Goal: Task Accomplishment & Management: Complete application form

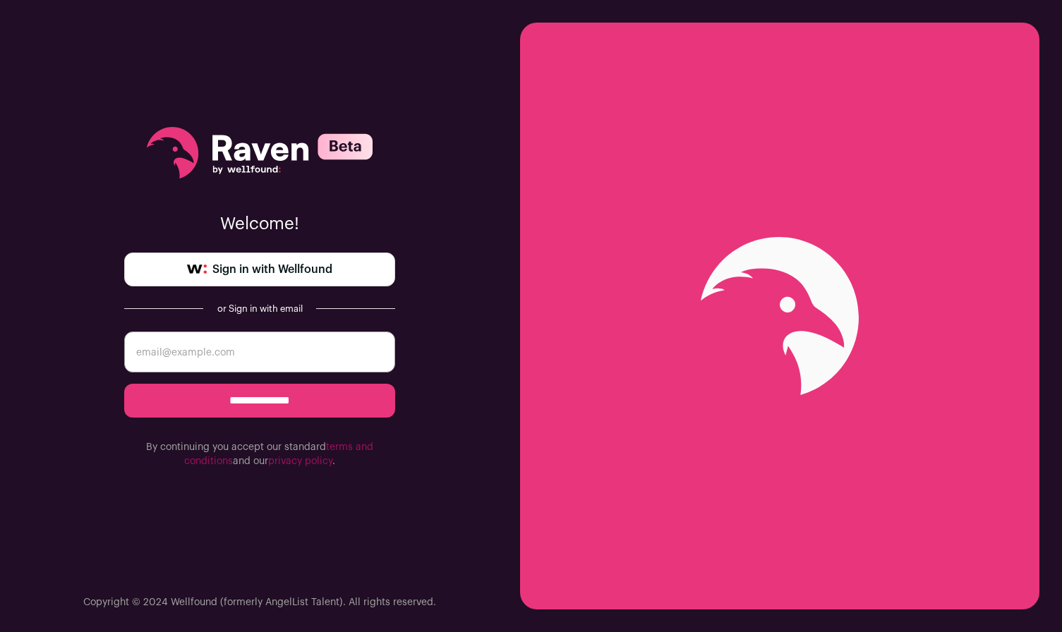
click at [316, 349] on input "email" at bounding box center [259, 352] width 271 height 41
click at [321, 274] on span "Sign in with Wellfound" at bounding box center [272, 269] width 120 height 17
click at [289, 359] on input "email" at bounding box center [259, 352] width 271 height 41
type input "guddakyle@gmail.com"
click at [124, 384] on input "**********" at bounding box center [259, 401] width 271 height 34
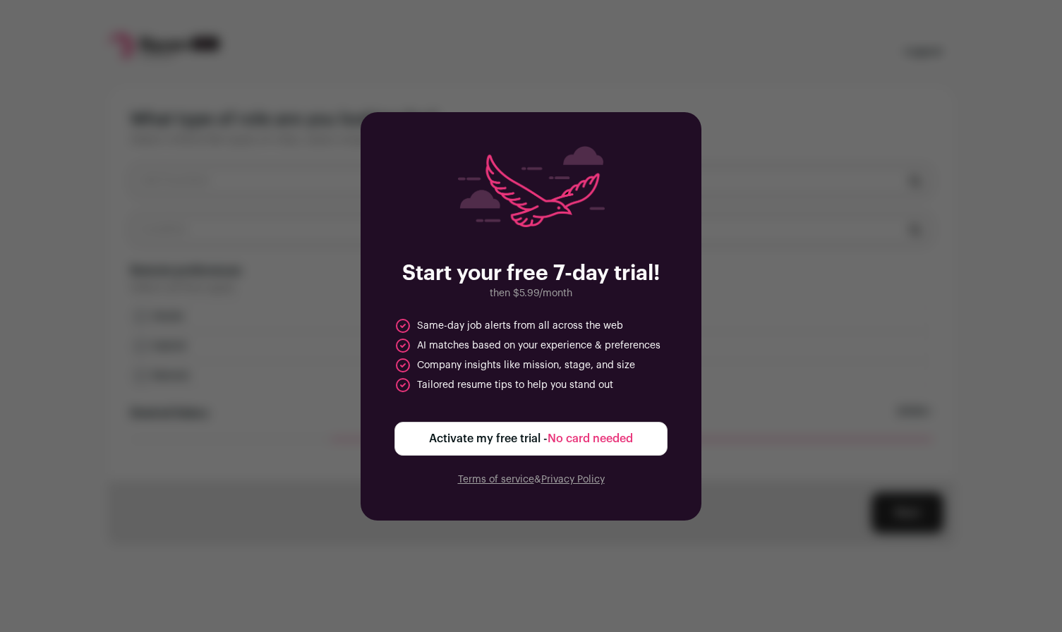
click at [558, 449] on button "Activate my free trial - No card needed" at bounding box center [530, 439] width 273 height 34
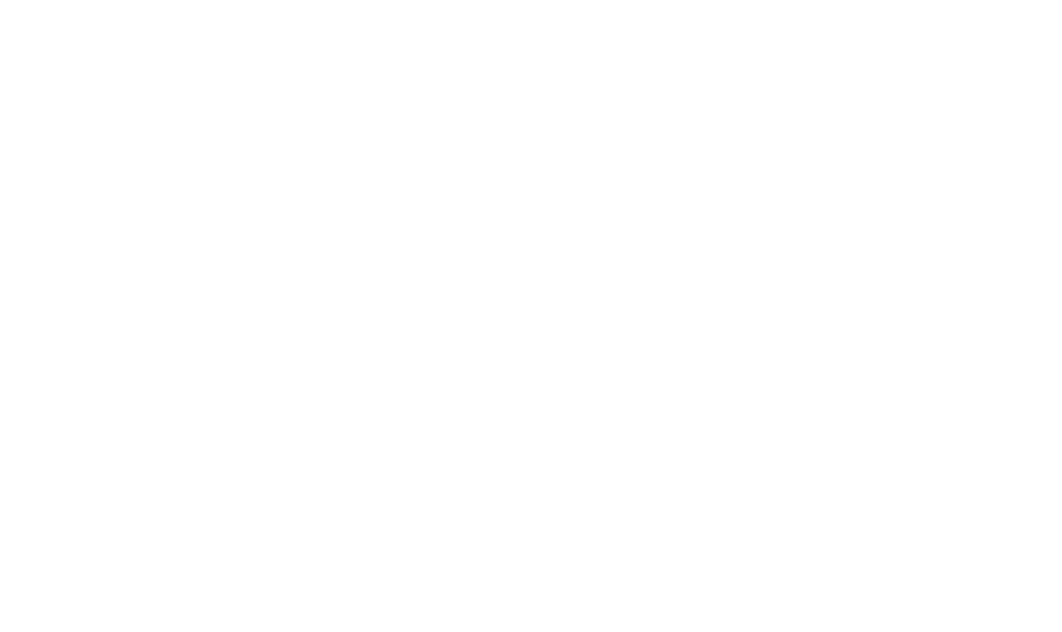
click at [399, 179] on body "Logout What type of role are you looking for? Select criteria like types of rol…" at bounding box center [531, 316] width 1062 height 632
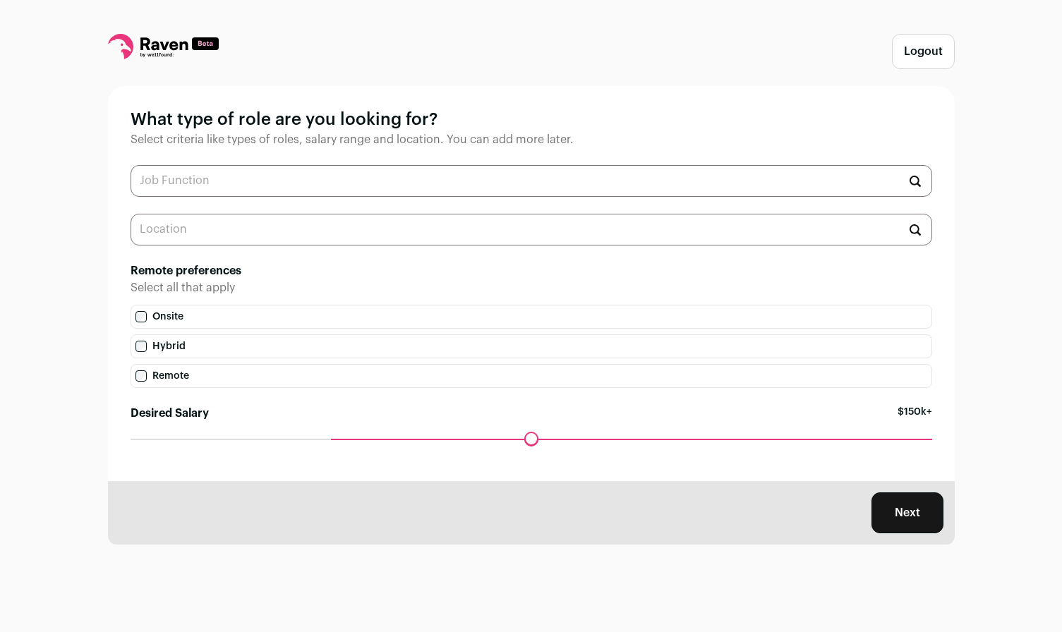
click at [198, 186] on input "text" at bounding box center [532, 181] width 802 height 32
click at [241, 253] on li "Engineering Manager" at bounding box center [531, 253] width 800 height 37
type input "Engineering Manager"
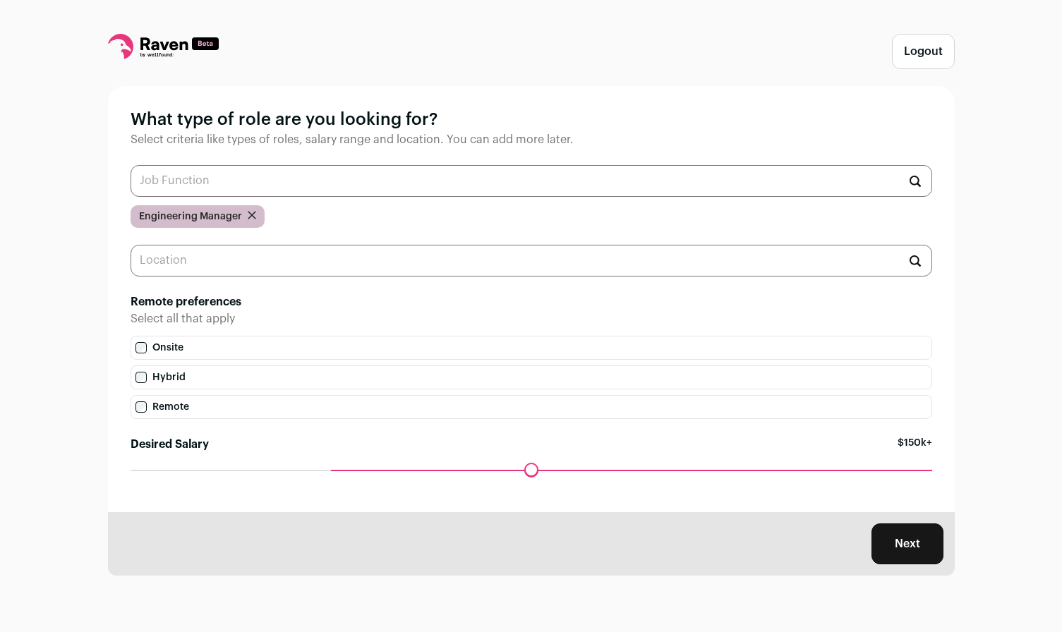
click at [242, 266] on input "text" at bounding box center [532, 261] width 802 height 32
type input "remote"
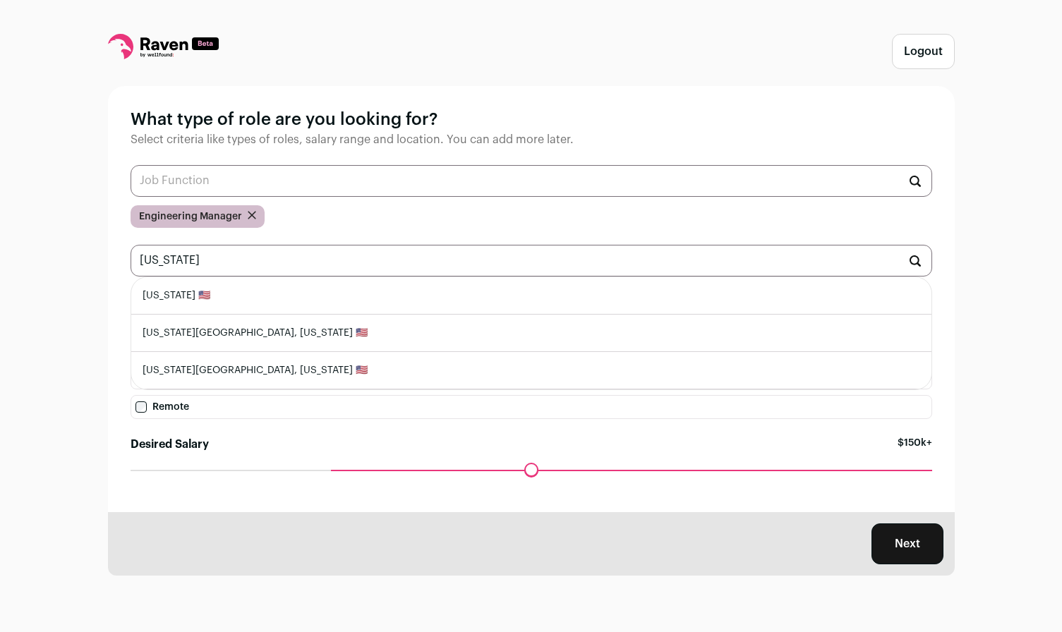
click at [279, 295] on li "Texas 🇺🇸" at bounding box center [531, 295] width 800 height 37
type input "Texas 🇺🇸"
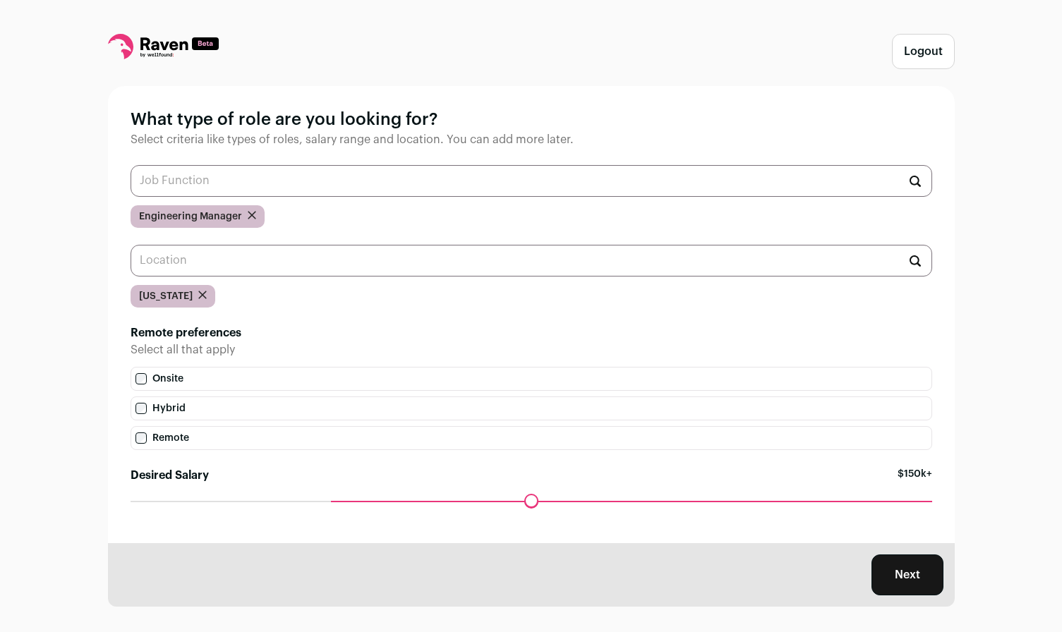
click at [168, 439] on label "Remote" at bounding box center [532, 438] width 802 height 24
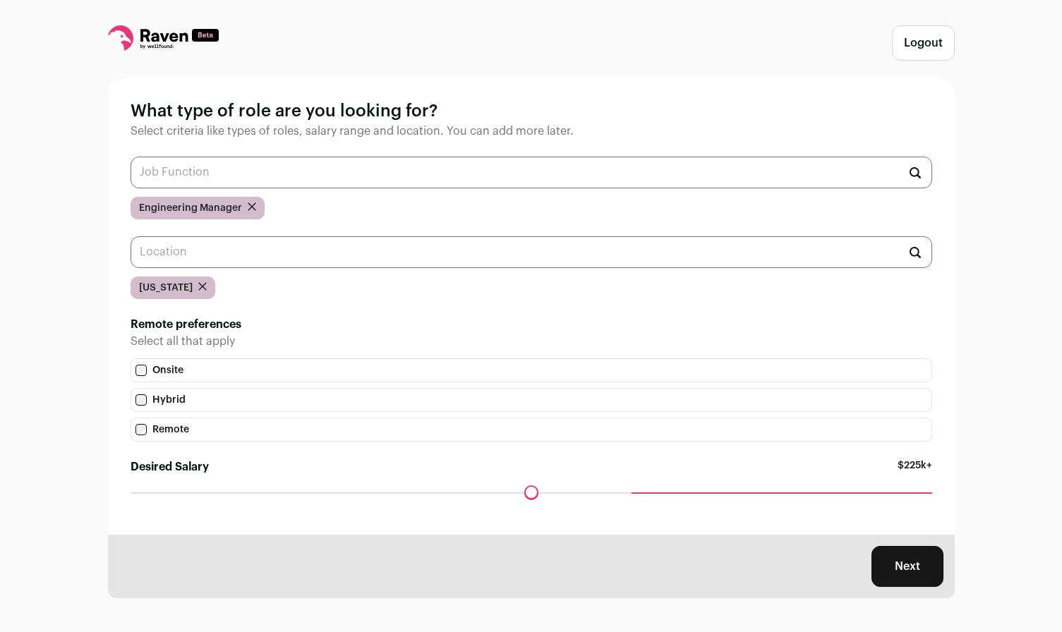
drag, startPoint x: 337, startPoint y: 488, endPoint x: 638, endPoint y: 469, distance: 301.9
click at [638, 493] on input "Desired Salary" at bounding box center [532, 493] width 802 height 0
drag, startPoint x: 627, startPoint y: 492, endPoint x: 769, endPoint y: 498, distance: 141.3
click at [769, 493] on input "Desired Salary" at bounding box center [532, 493] width 802 height 0
click at [913, 572] on button "Next" at bounding box center [908, 566] width 72 height 41
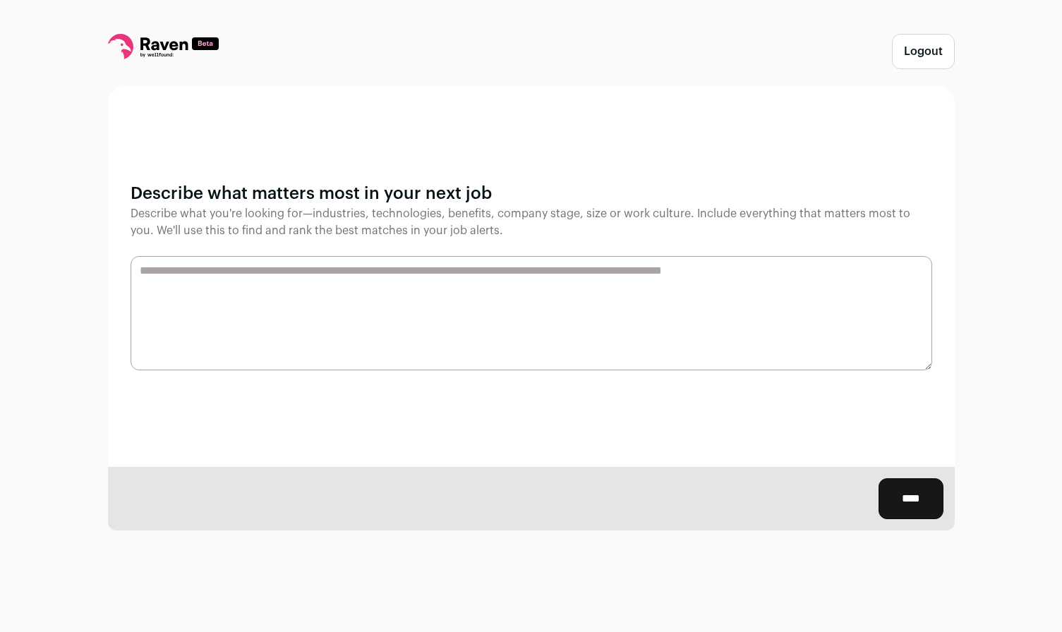
click at [491, 294] on textarea at bounding box center [532, 313] width 802 height 114
type textarea "*****"
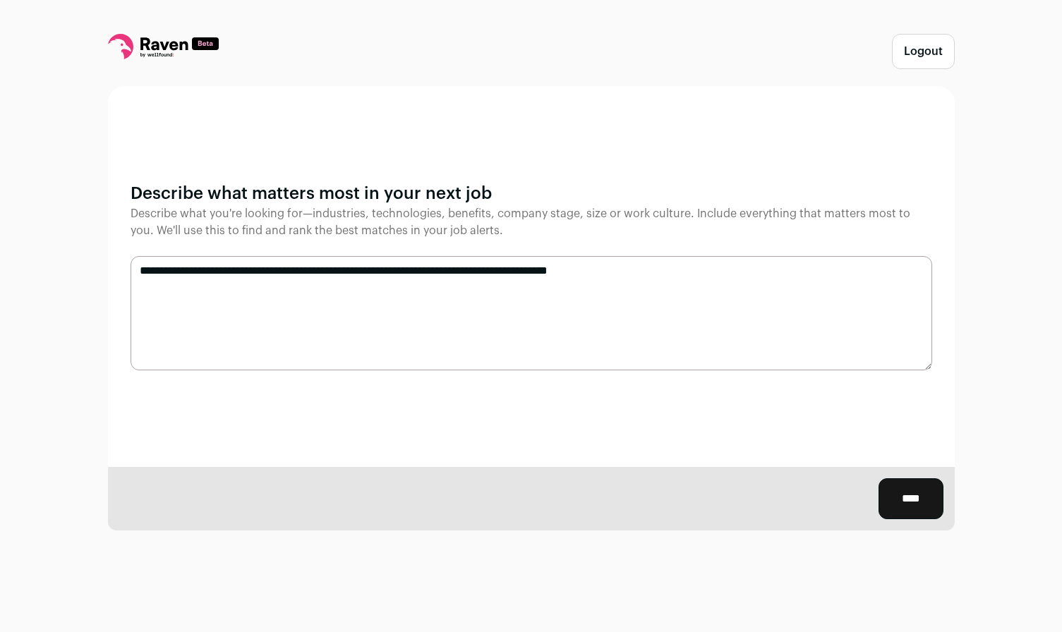
type textarea "**********"
click at [910, 497] on input "****" at bounding box center [911, 498] width 65 height 41
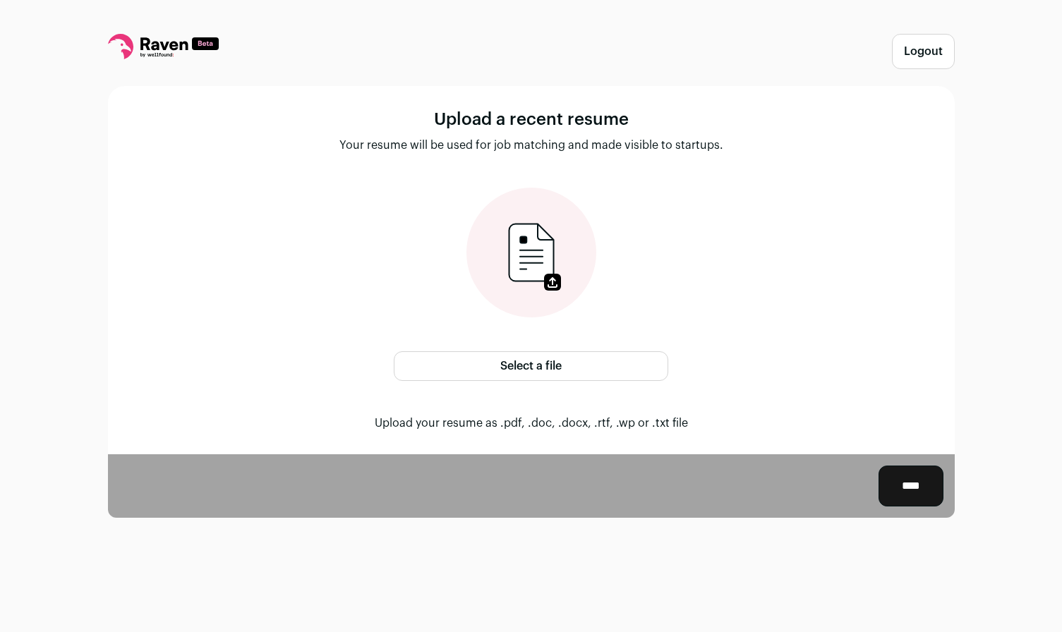
click at [603, 363] on label "Select a file" at bounding box center [531, 366] width 275 height 30
click at [0, 0] on input "Select a file" at bounding box center [0, 0] width 0 height 0
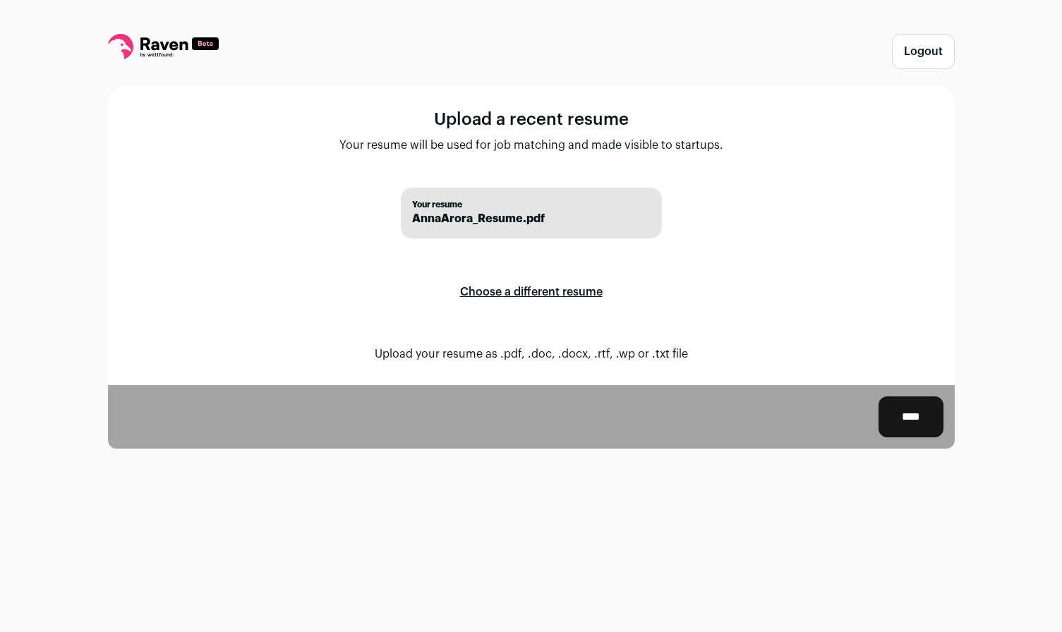
click at [926, 421] on input "****" at bounding box center [911, 417] width 65 height 41
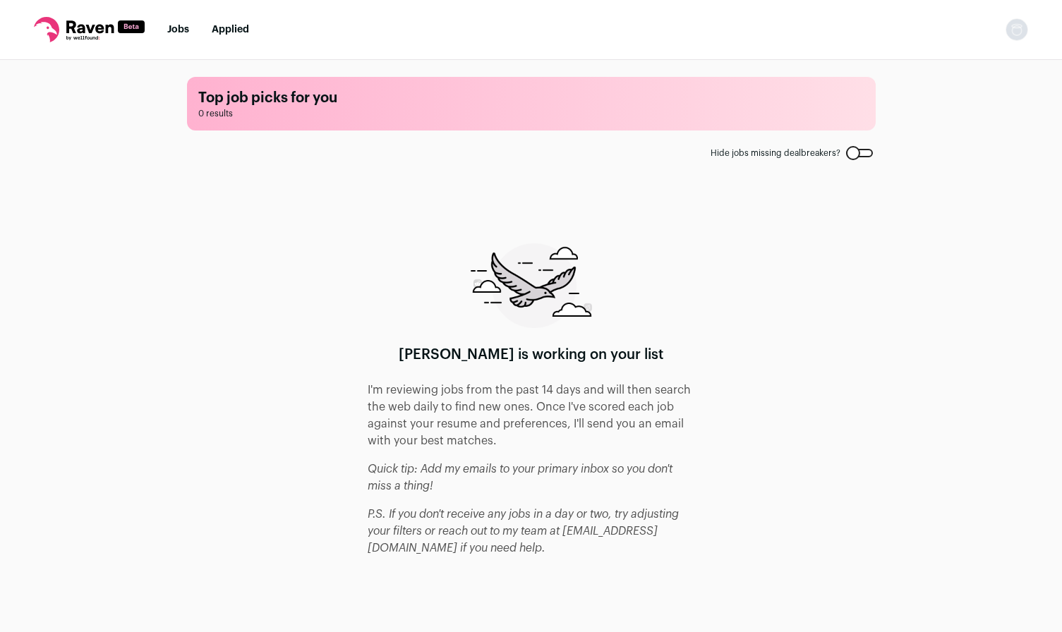
click at [172, 28] on link "Jobs" at bounding box center [178, 30] width 22 height 10
click at [183, 31] on link "Jobs" at bounding box center [178, 30] width 22 height 10
click at [95, 30] on icon at bounding box center [89, 29] width 111 height 25
click at [1018, 28] on img "Open dropdown" at bounding box center [1017, 29] width 23 height 23
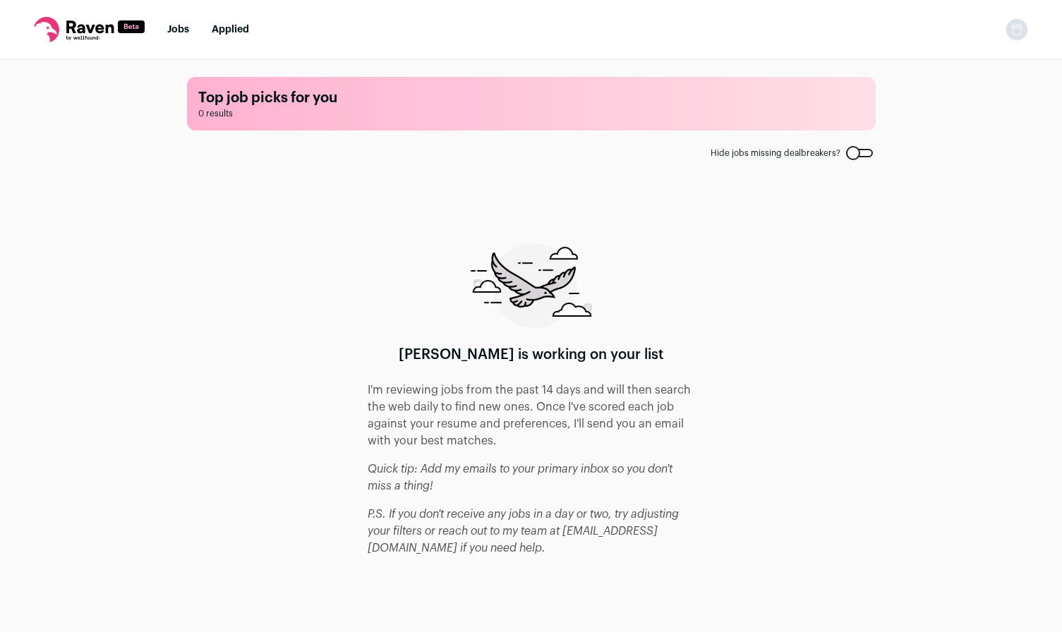
click at [234, 22] on nav "Jobs Applied Settings Notifications Preferences Resume FAQs Logout" at bounding box center [531, 30] width 1062 height 60
click at [228, 26] on link "Applied" at bounding box center [230, 30] width 37 height 10
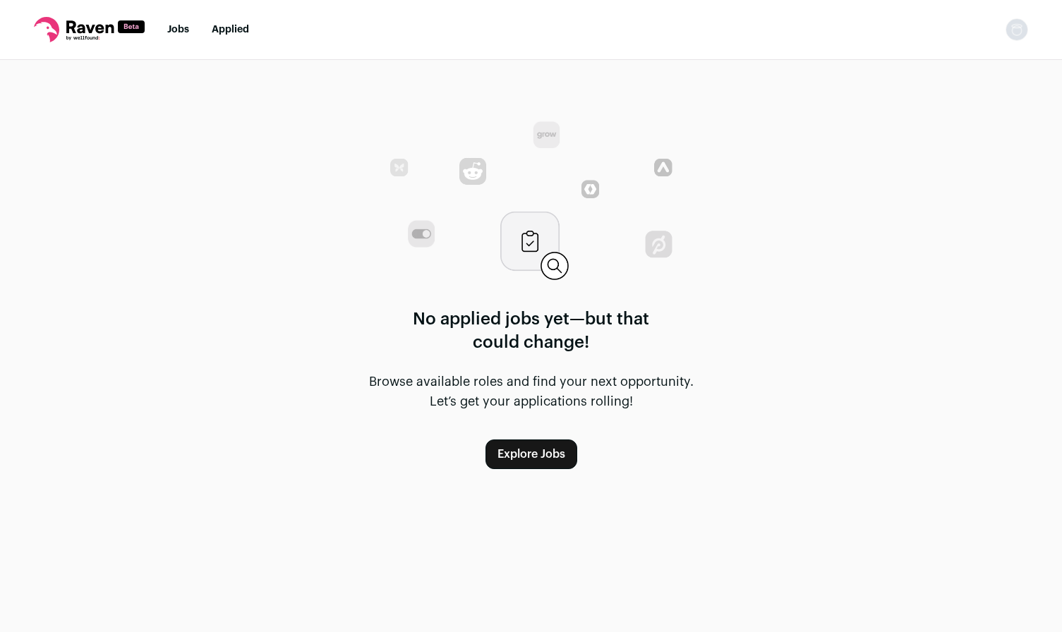
click at [184, 26] on link "Jobs" at bounding box center [178, 30] width 22 height 10
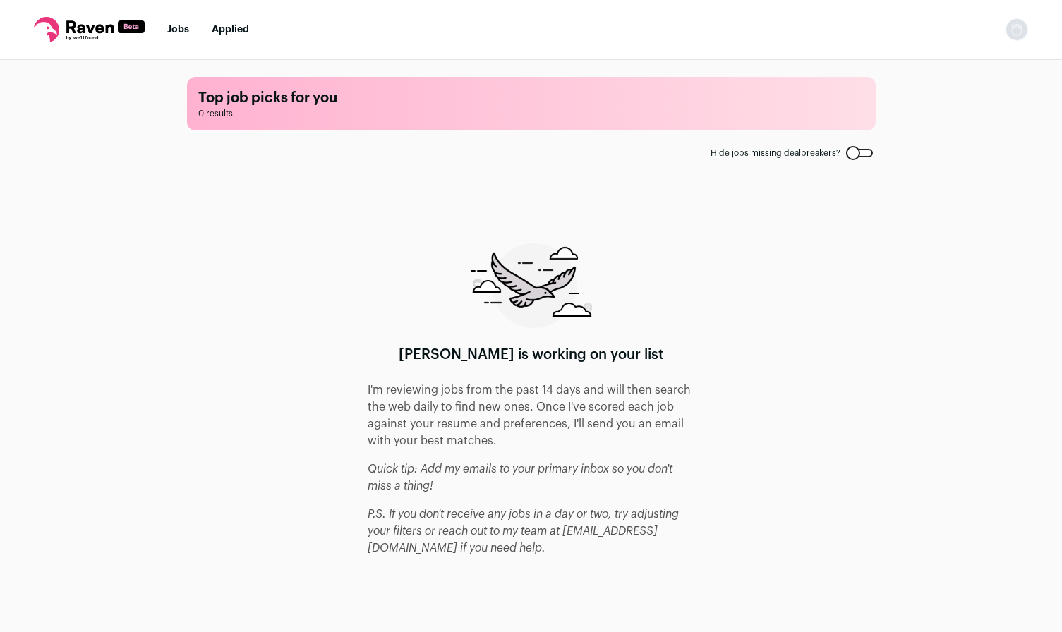
click at [55, 21] on icon at bounding box center [46, 29] width 25 height 25
click at [76, 31] on icon at bounding box center [89, 29] width 111 height 25
click at [74, 32] on icon at bounding box center [89, 26] width 47 height 13
click at [1016, 35] on img "Open dropdown" at bounding box center [1017, 29] width 23 height 23
click at [968, 64] on link "Settings" at bounding box center [950, 66] width 156 height 34
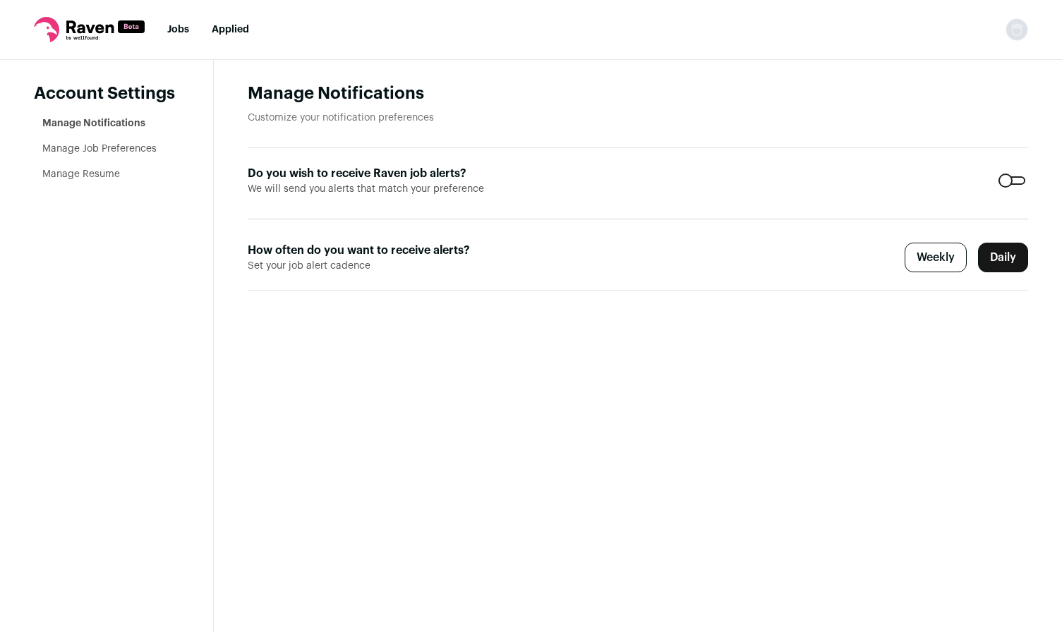
click at [107, 147] on link "Manage Job Preferences" at bounding box center [99, 149] width 114 height 10
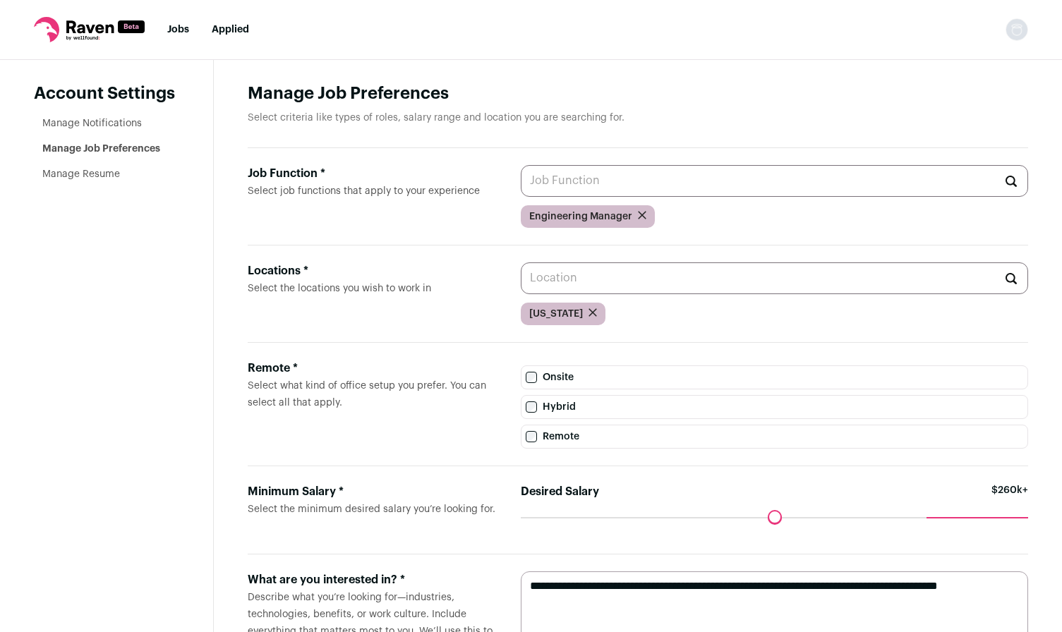
click at [640, 217] on icon "submit" at bounding box center [642, 215] width 8 height 8
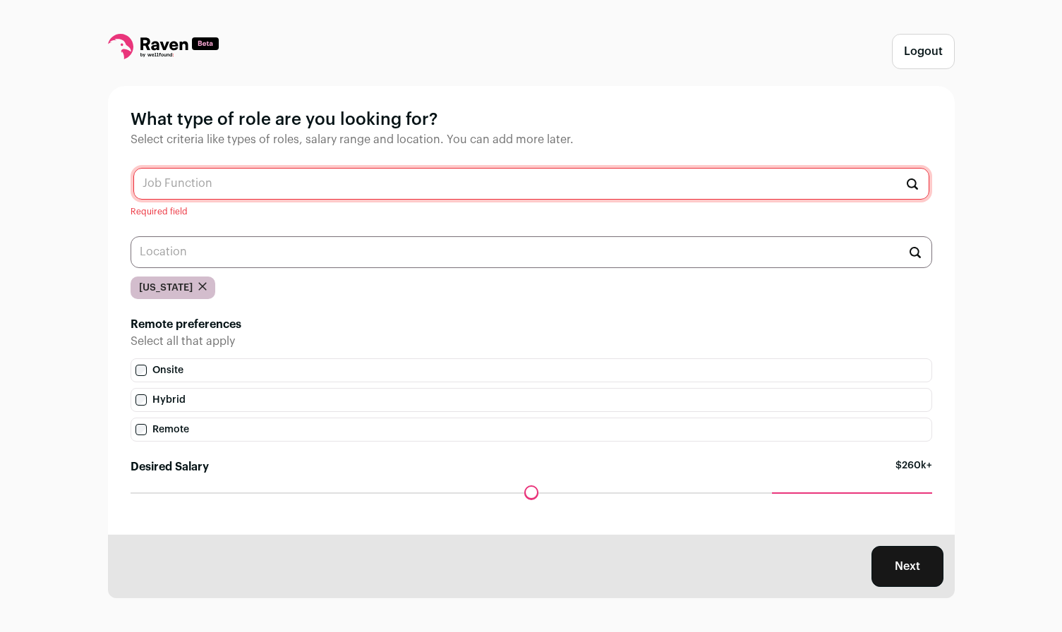
click at [636, 185] on input "text" at bounding box center [531, 184] width 796 height 32
click at [677, 129] on h1 "What type of role are you looking for?" at bounding box center [532, 120] width 802 height 23
click at [383, 191] on input "software engineer" at bounding box center [531, 184] width 796 height 32
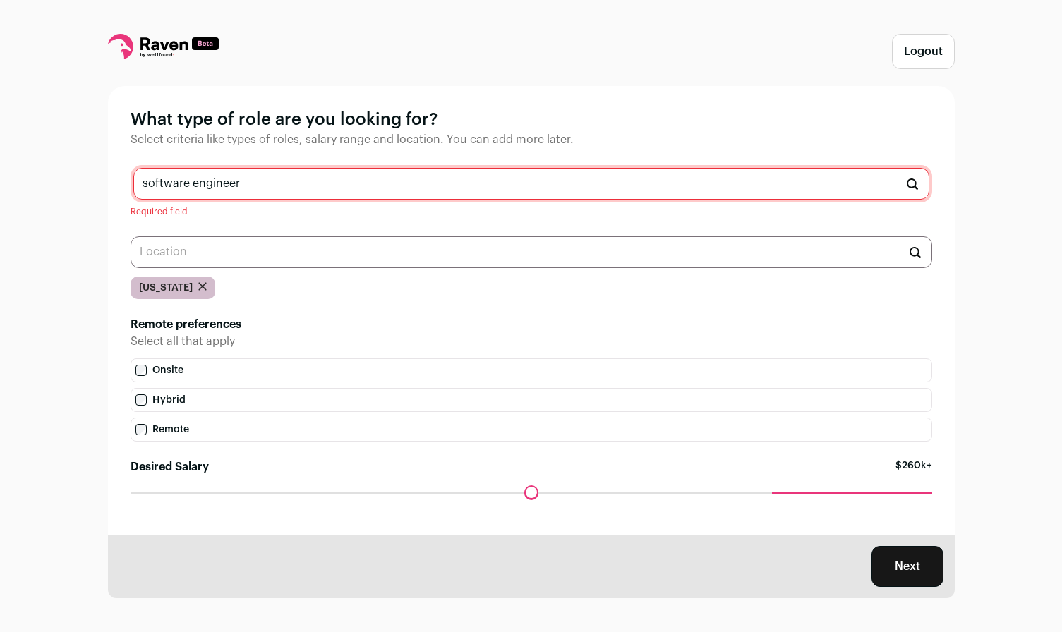
click at [278, 188] on input "software engineer" at bounding box center [531, 184] width 796 height 32
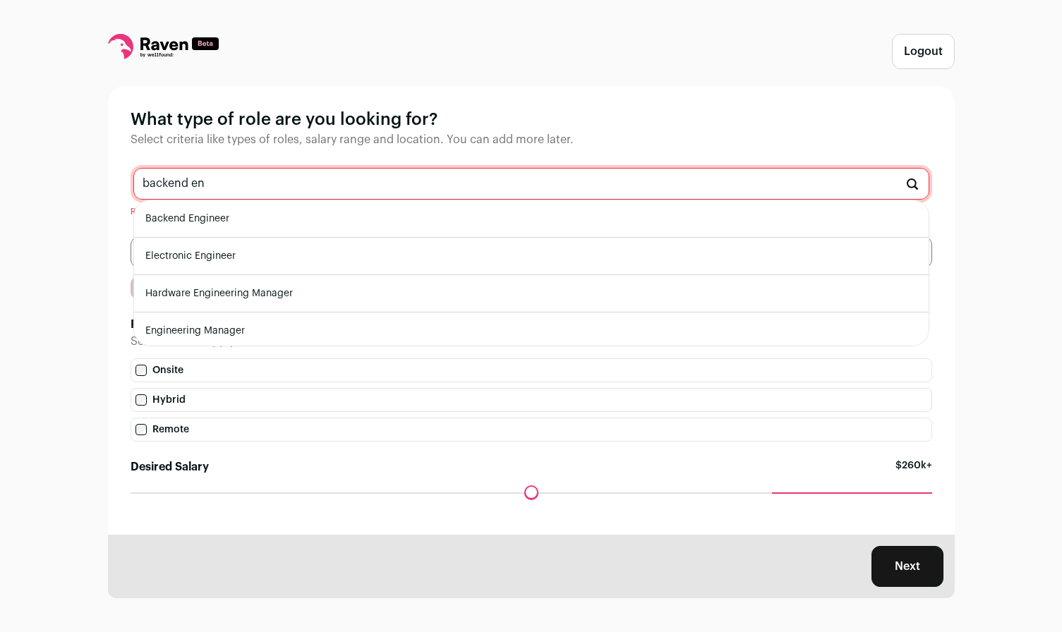
click at [277, 215] on li "Backend Engineer" at bounding box center [531, 218] width 795 height 37
type input "Backend Engineer"
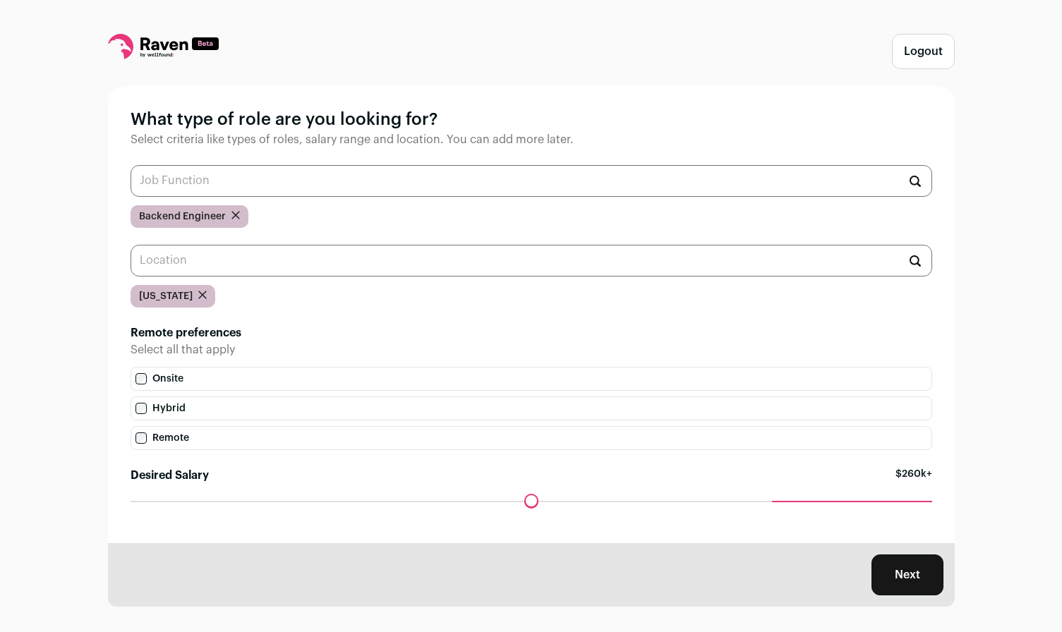
click at [916, 582] on button "Next" at bounding box center [908, 575] width 72 height 41
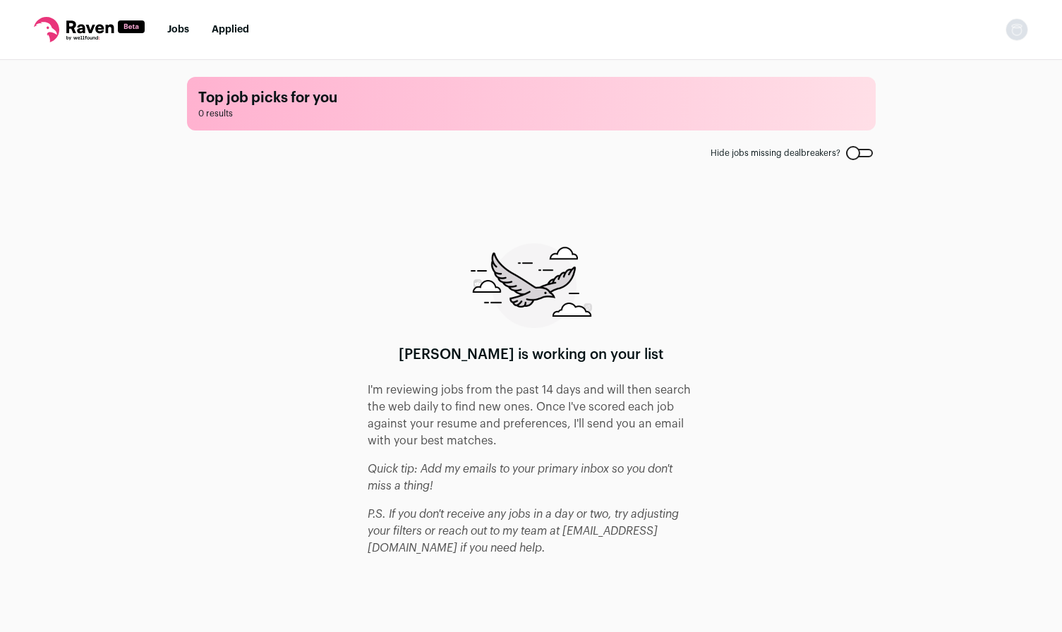
click at [98, 33] on icon at bounding box center [89, 29] width 111 height 25
click at [1017, 28] on img "Open dropdown" at bounding box center [1017, 29] width 23 height 23
click at [919, 64] on link "Settings" at bounding box center [950, 66] width 156 height 34
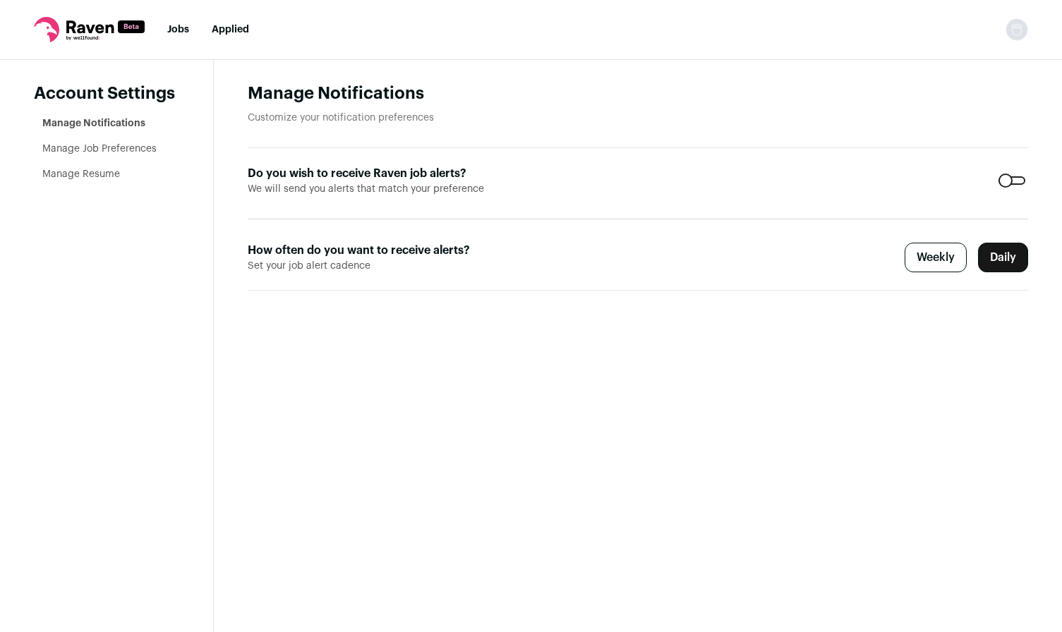
click at [181, 30] on link "Jobs" at bounding box center [178, 30] width 22 height 10
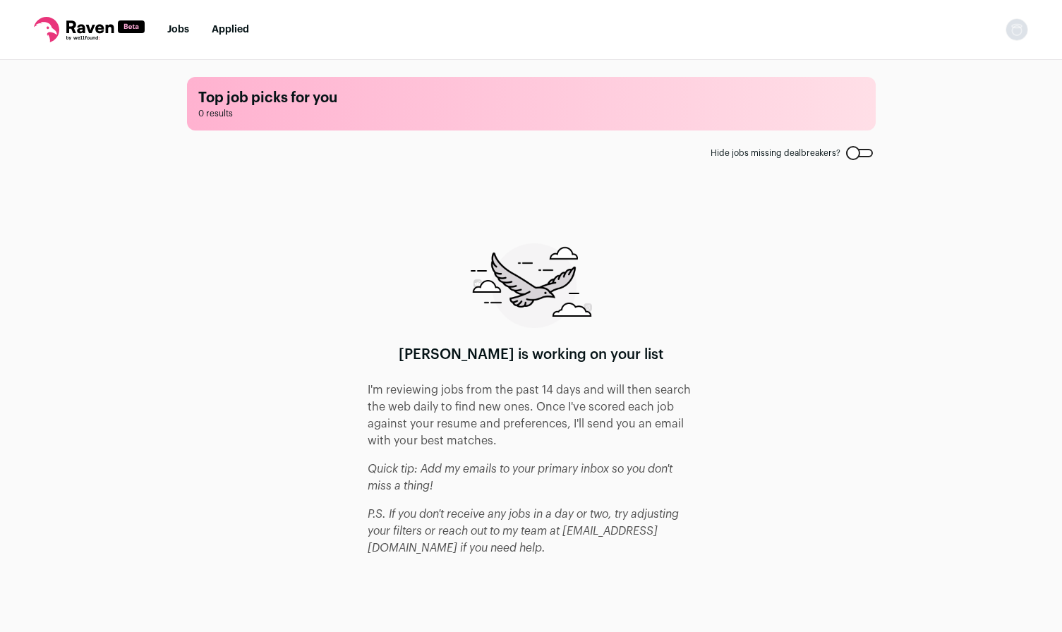
click at [215, 34] on link "Applied" at bounding box center [230, 30] width 37 height 10
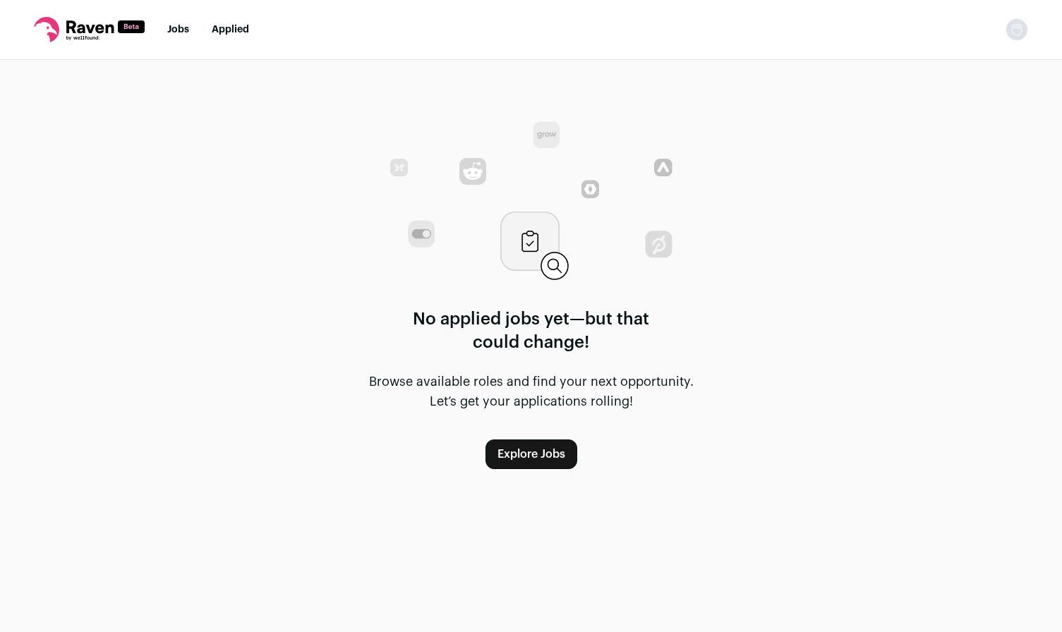
click at [522, 447] on link "Explore Jobs" at bounding box center [532, 455] width 92 height 30
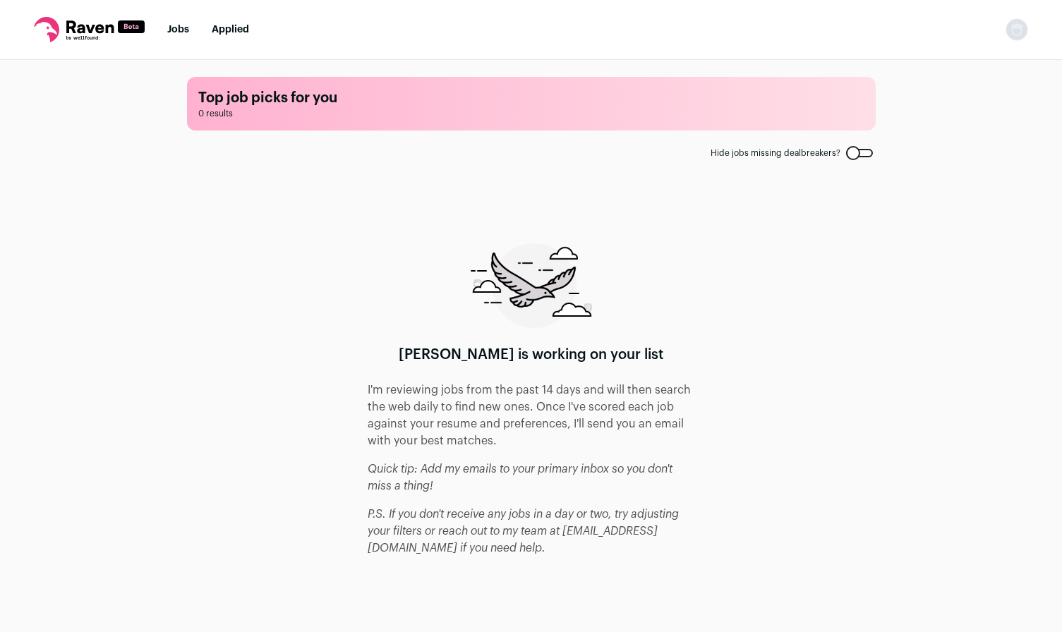
click at [1006, 40] on button "Open dropdown" at bounding box center [1017, 29] width 23 height 23
click at [924, 64] on link "Settings" at bounding box center [950, 66] width 156 height 34
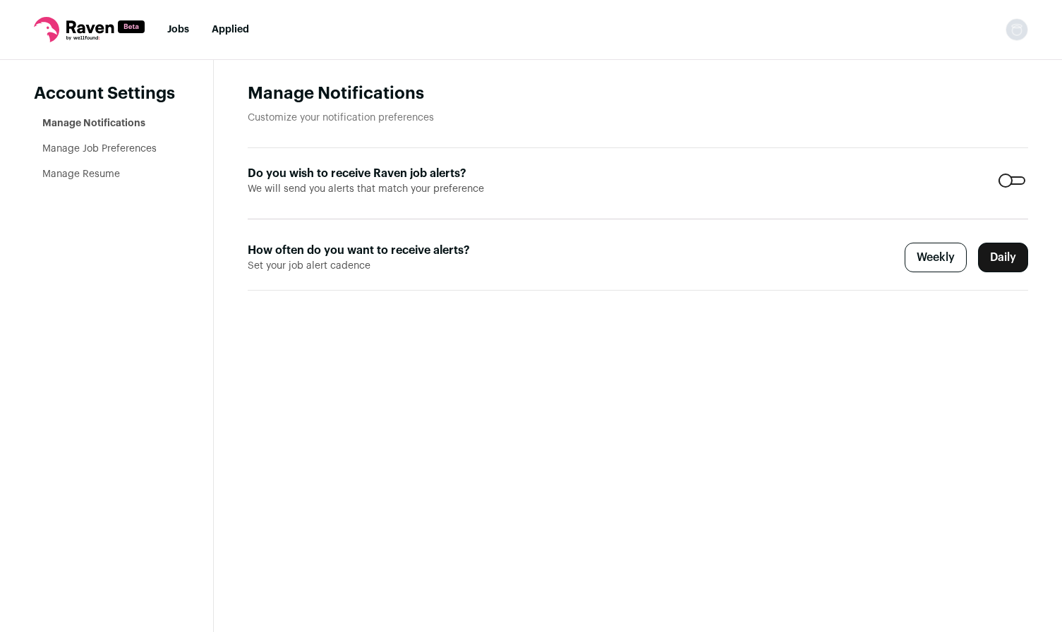
click at [102, 146] on link "Manage Job Preferences" at bounding box center [99, 149] width 114 height 10
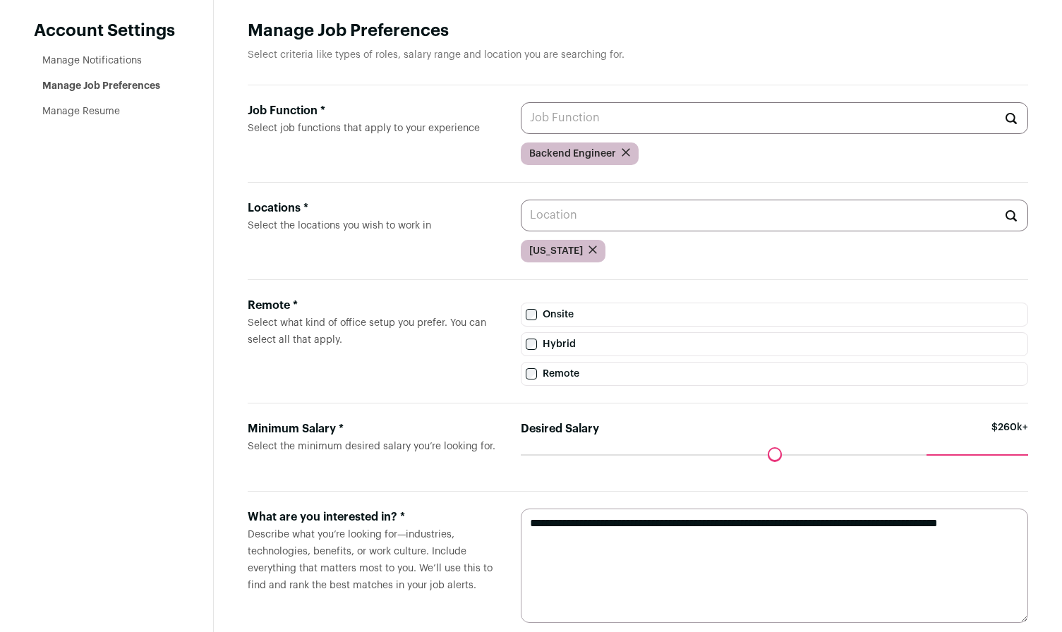
scroll to position [93, 0]
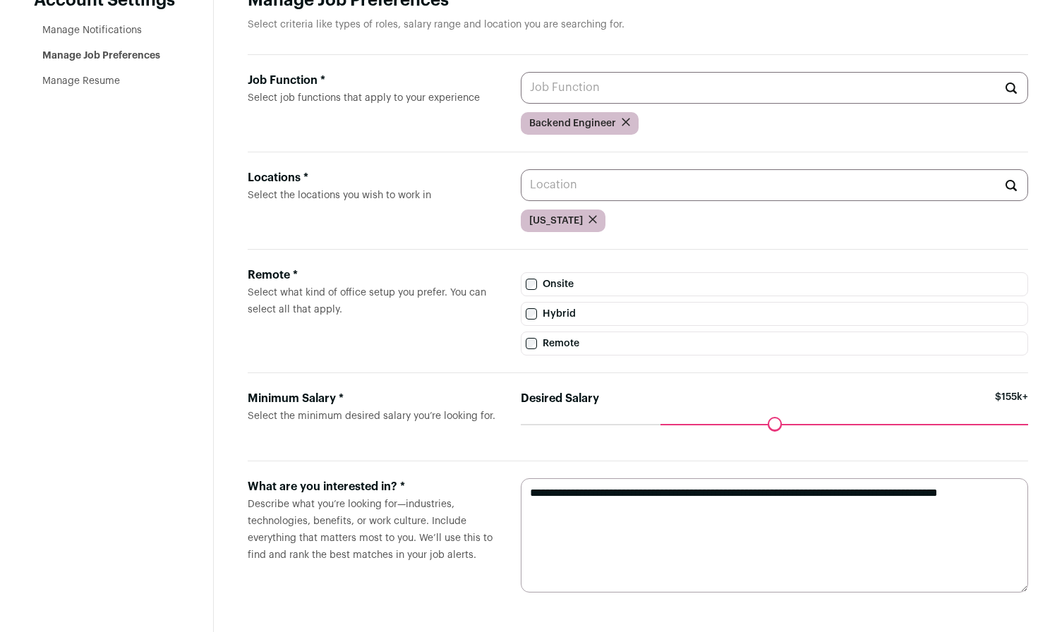
drag, startPoint x: 923, startPoint y: 421, endPoint x: 662, endPoint y: 435, distance: 261.5
click at [662, 424] on input "Desired Salary" at bounding box center [774, 424] width 507 height 0
click at [829, 458] on form "Minimum Salary * Select the minimum desired salary you’re looking for. Desired …" at bounding box center [638, 417] width 781 height 88
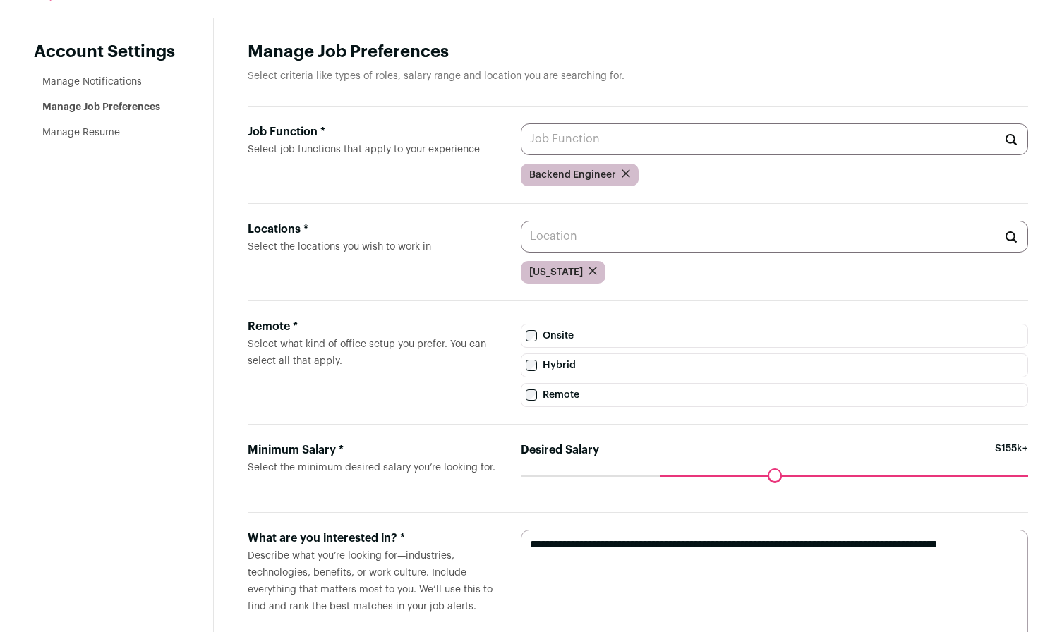
scroll to position [0, 0]
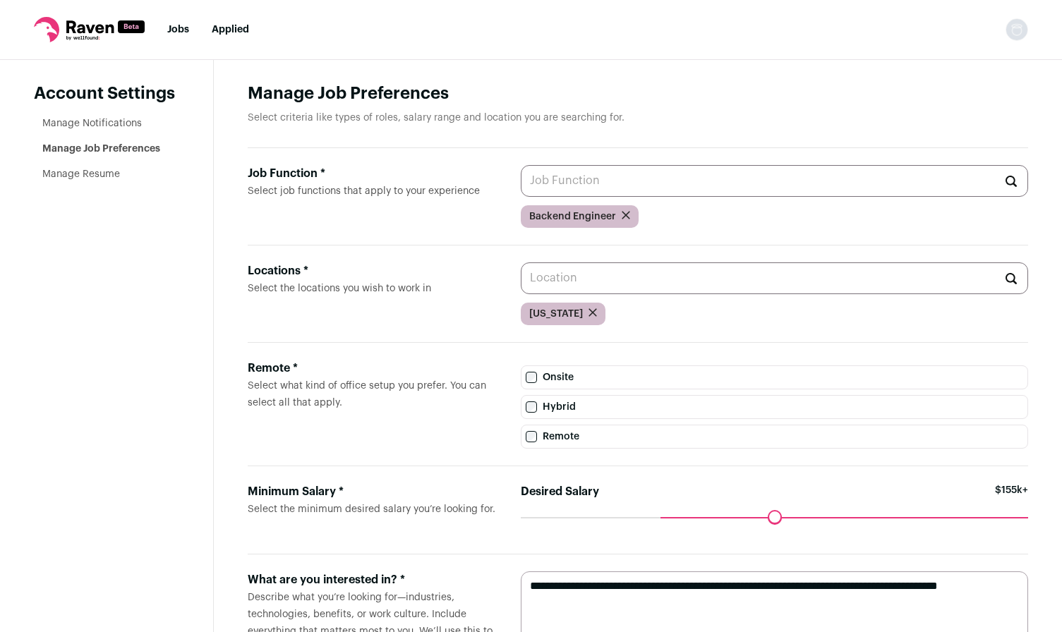
click at [135, 171] on li "Manage Resume" at bounding box center [110, 174] width 137 height 14
click at [80, 174] on link "Manage Resume" at bounding box center [81, 174] width 78 height 10
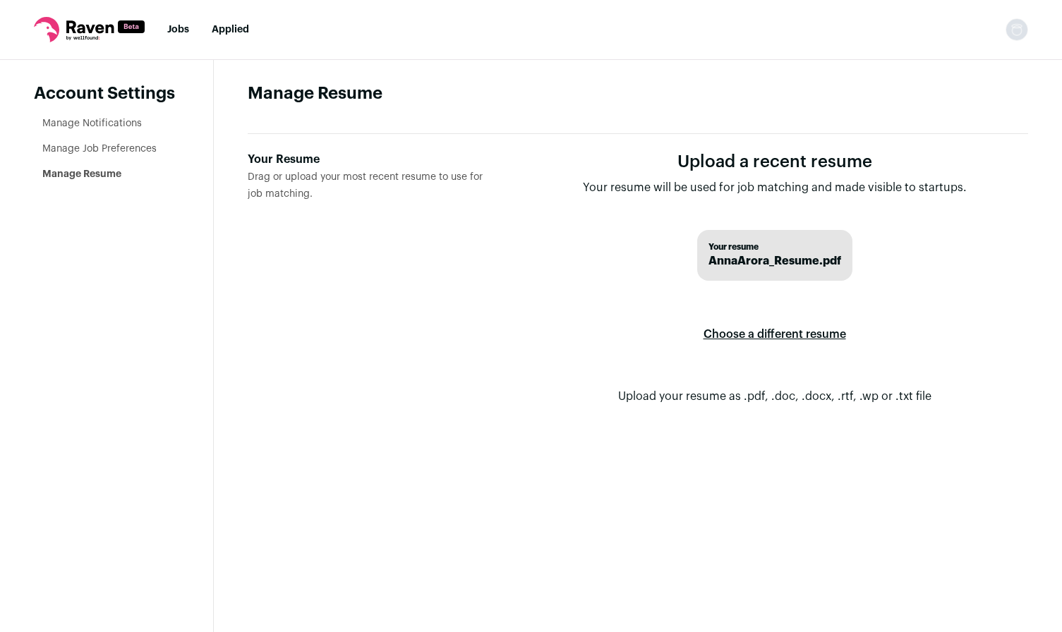
click at [107, 149] on link "Manage Job Preferences" at bounding box center [99, 149] width 114 height 10
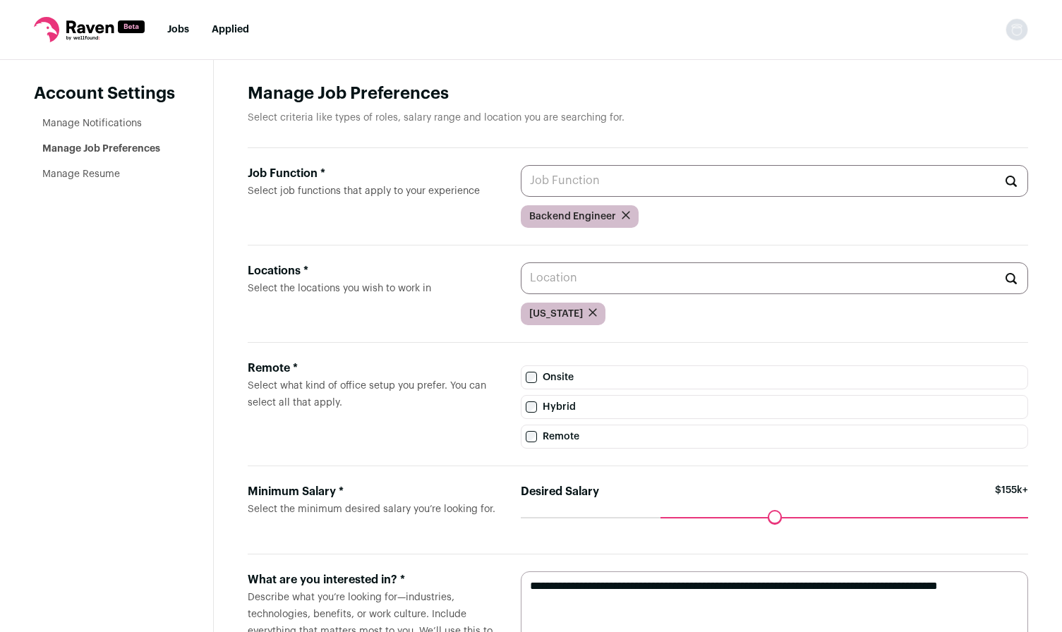
click at [120, 121] on link "Manage Notifications" at bounding box center [92, 124] width 100 height 10
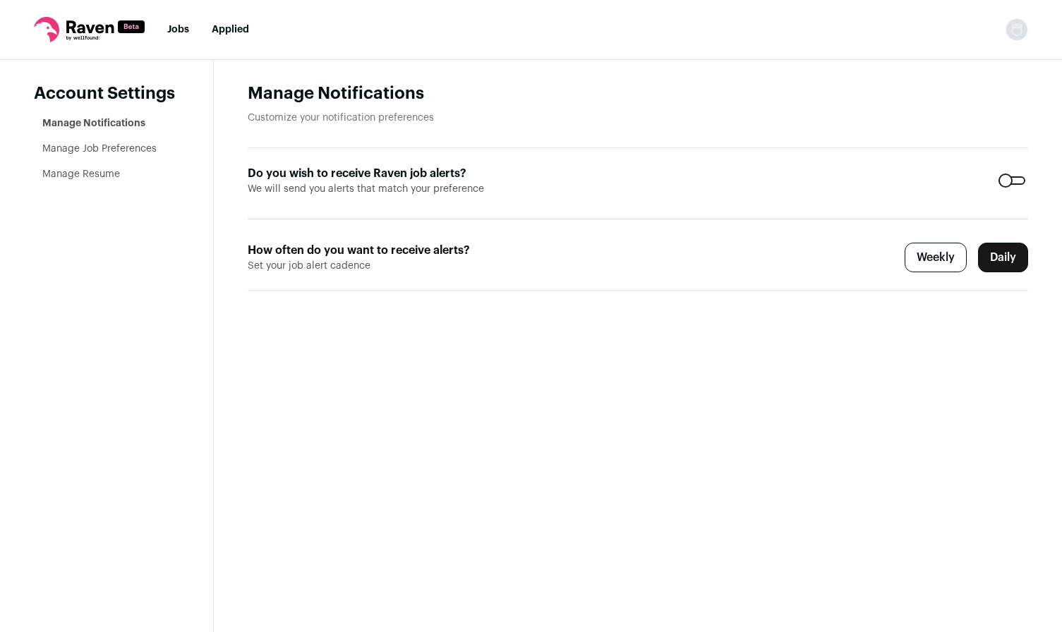
click at [177, 25] on link "Jobs" at bounding box center [178, 30] width 22 height 10
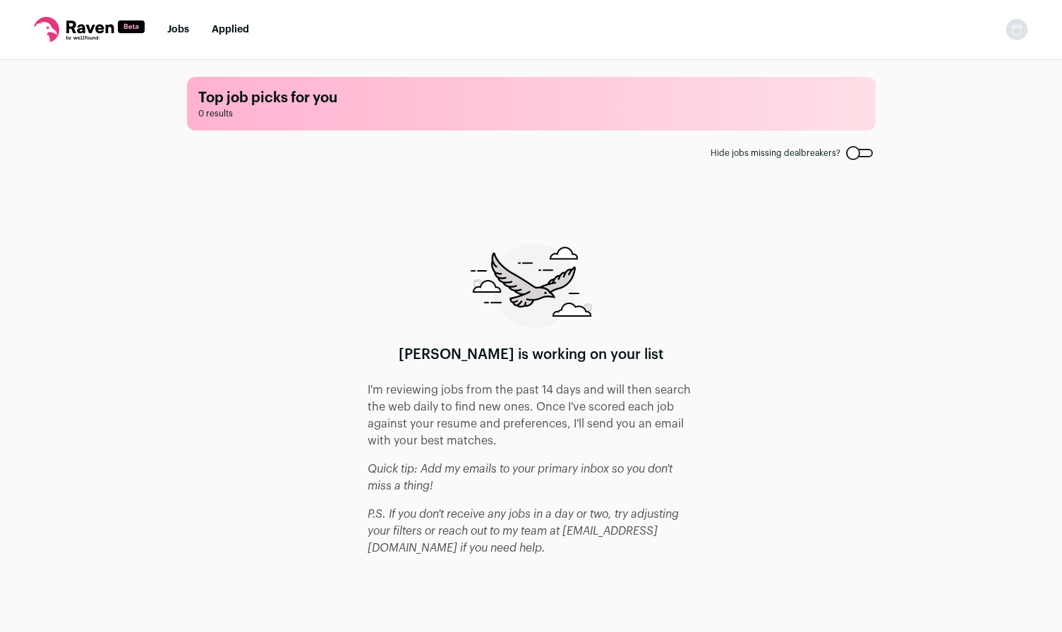
click at [243, 38] on nav "Jobs Applied Settings Notifications Preferences Resume FAQs Logout" at bounding box center [531, 30] width 1062 height 60
click at [217, 28] on link "Applied" at bounding box center [230, 30] width 37 height 10
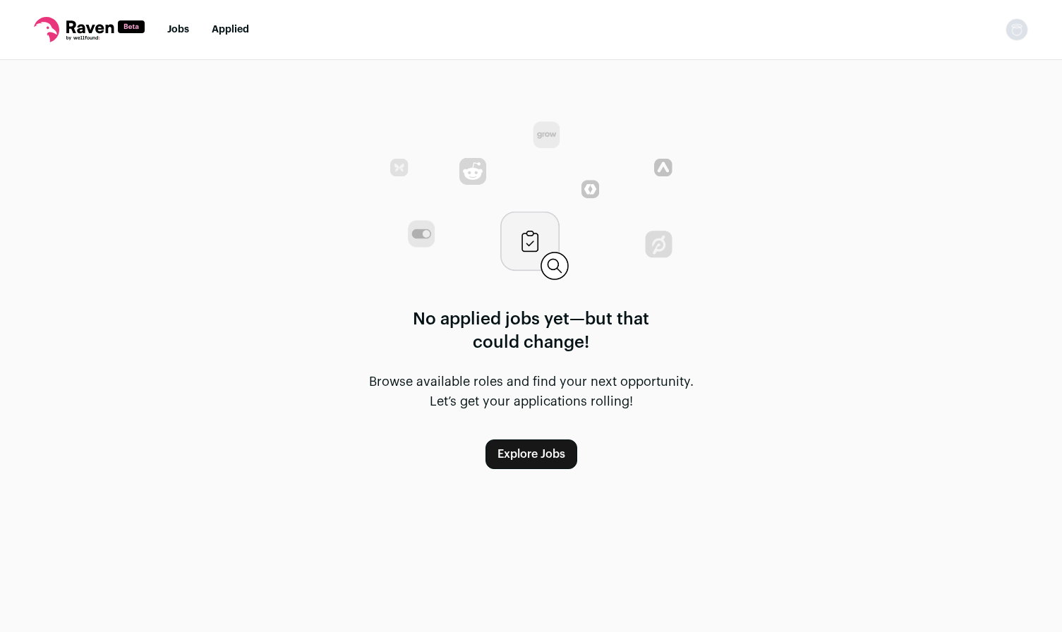
click at [181, 28] on link "Jobs" at bounding box center [178, 30] width 22 height 10
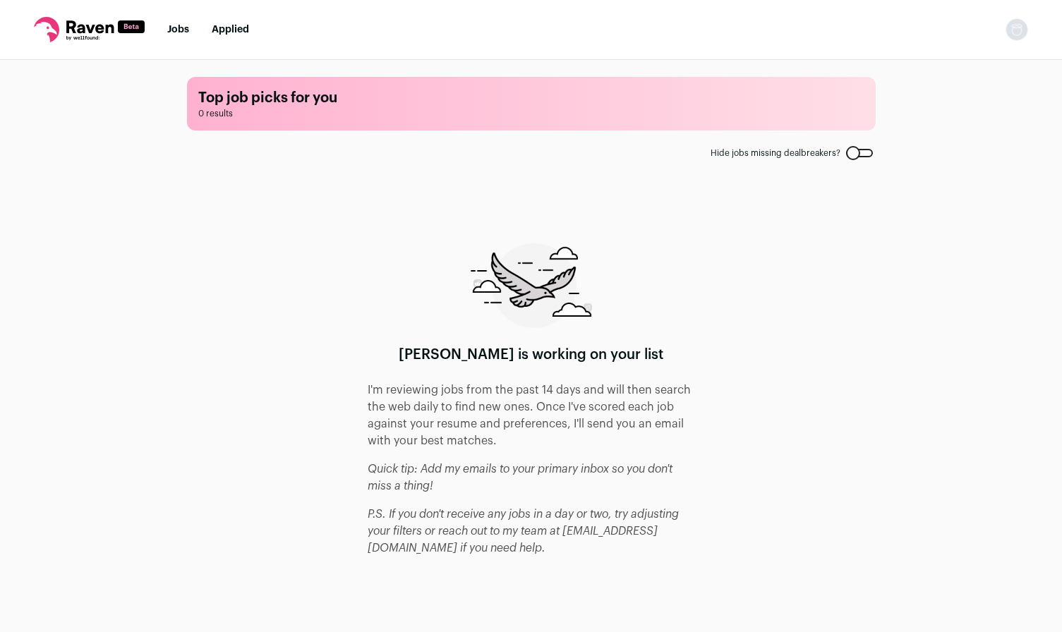
click at [123, 32] on rect at bounding box center [131, 26] width 27 height 13
click at [862, 149] on div at bounding box center [859, 153] width 27 height 8
click at [177, 30] on link "Jobs" at bounding box center [178, 30] width 22 height 10
click at [221, 43] on nav "Jobs Applied Settings Notifications Preferences Resume FAQs Logout" at bounding box center [531, 30] width 1062 height 60
click at [229, 37] on nav "Jobs Applied Settings Notifications Preferences Resume FAQs Logout" at bounding box center [531, 30] width 1062 height 60
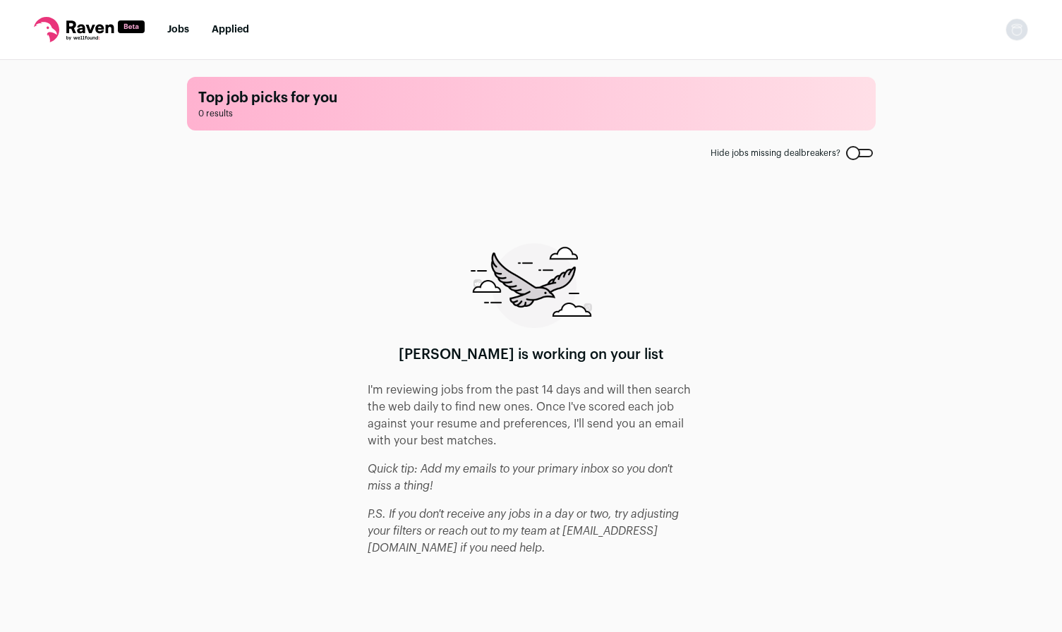
click at [200, 28] on ul "Jobs Applied" at bounding box center [208, 30] width 82 height 14
click at [185, 28] on link "Jobs" at bounding box center [178, 30] width 22 height 10
click at [237, 30] on link "Applied" at bounding box center [230, 30] width 37 height 10
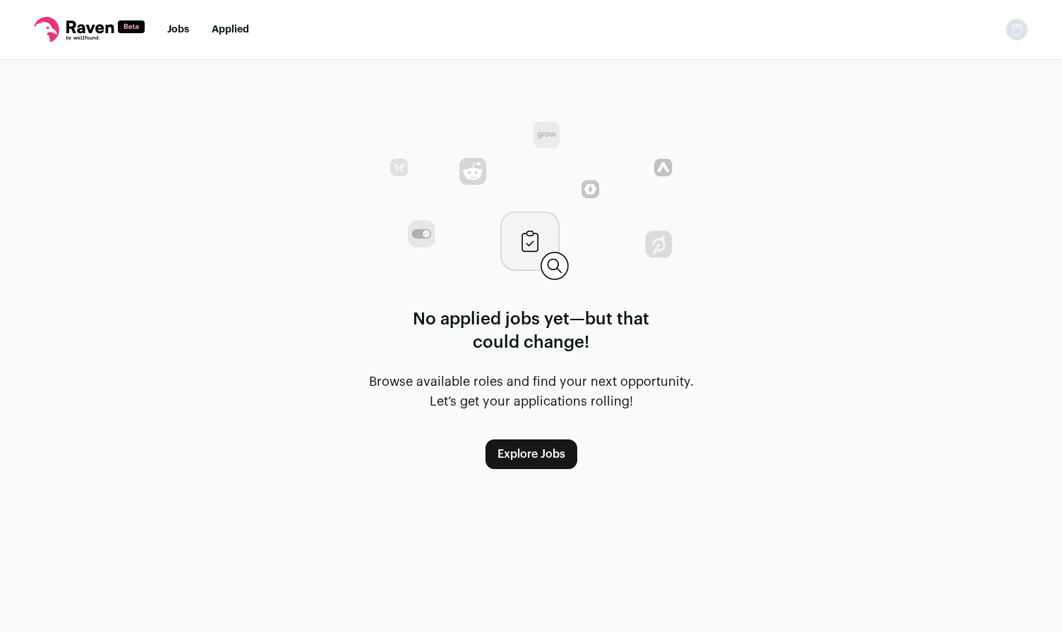
click at [1025, 31] on img "Open dropdown" at bounding box center [1017, 29] width 23 height 23
click at [963, 62] on link "Settings" at bounding box center [950, 66] width 156 height 34
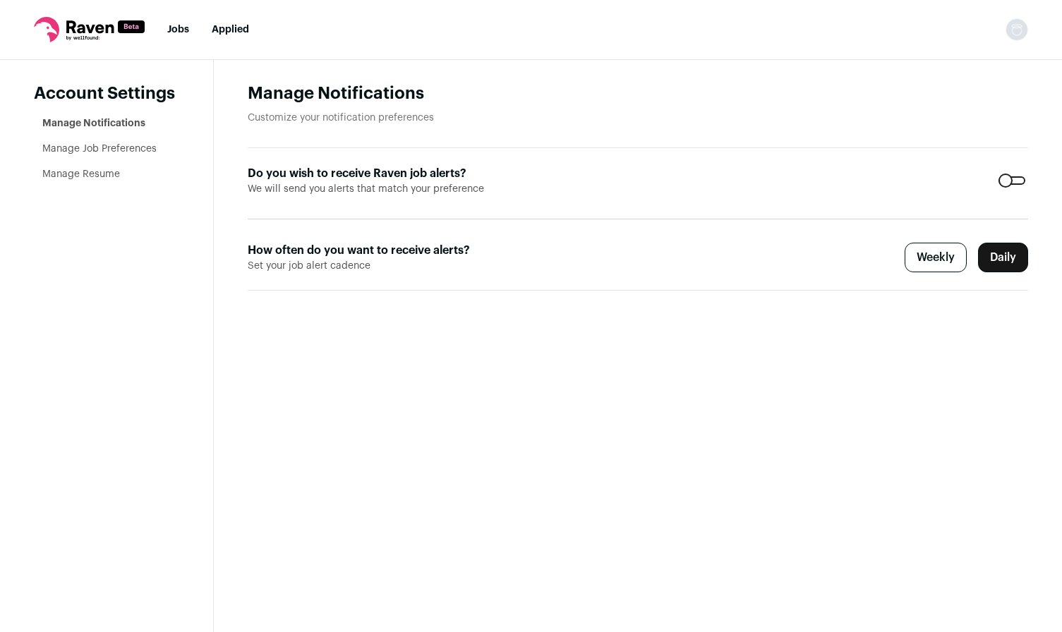
click at [110, 152] on link "Manage Job Preferences" at bounding box center [99, 149] width 114 height 10
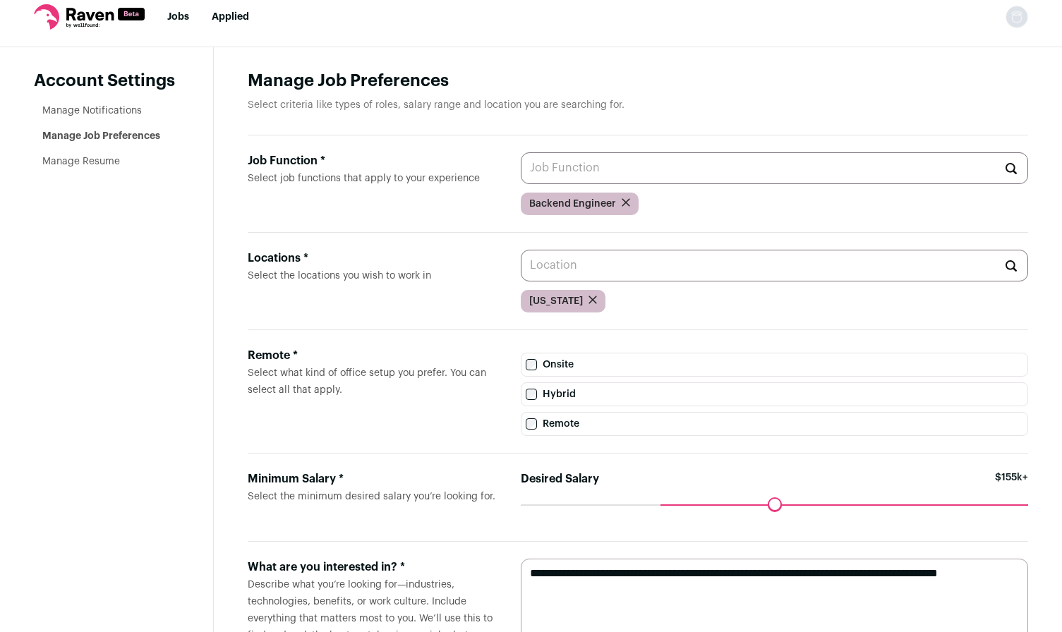
scroll to position [15, 0]
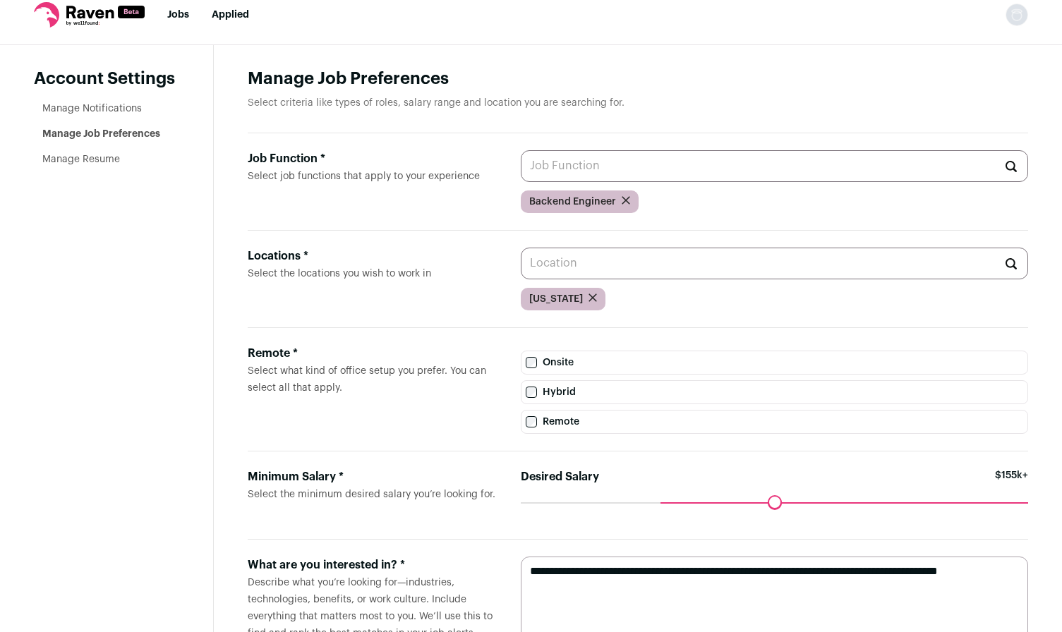
click at [671, 167] on input "Job Function * Select job functions that apply to your experience" at bounding box center [774, 166] width 507 height 32
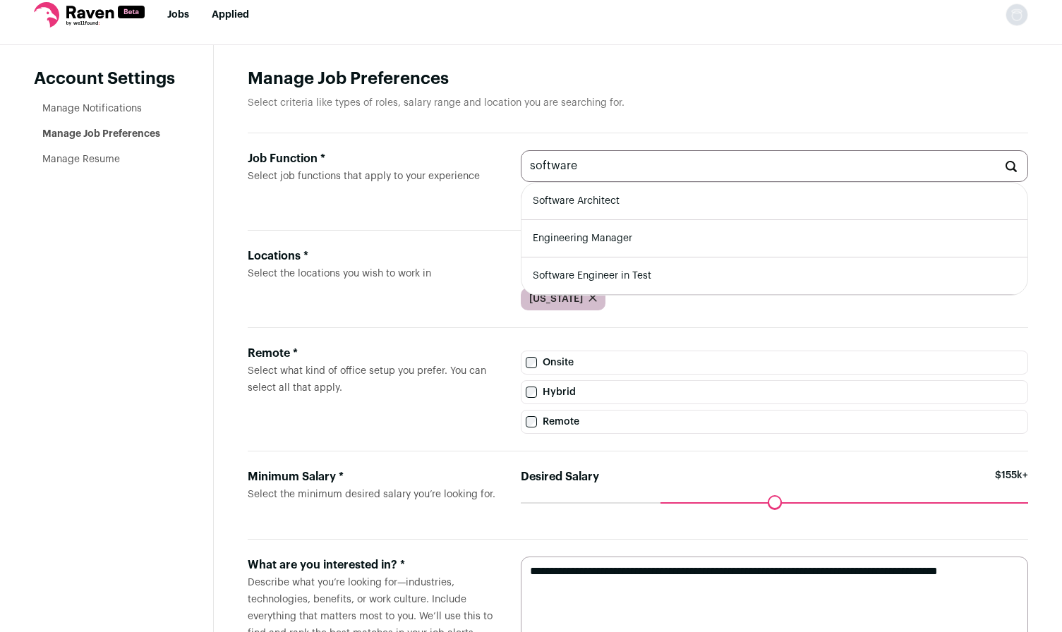
click at [651, 204] on li "Software Architect" at bounding box center [775, 201] width 506 height 37
type input "Software Architect"
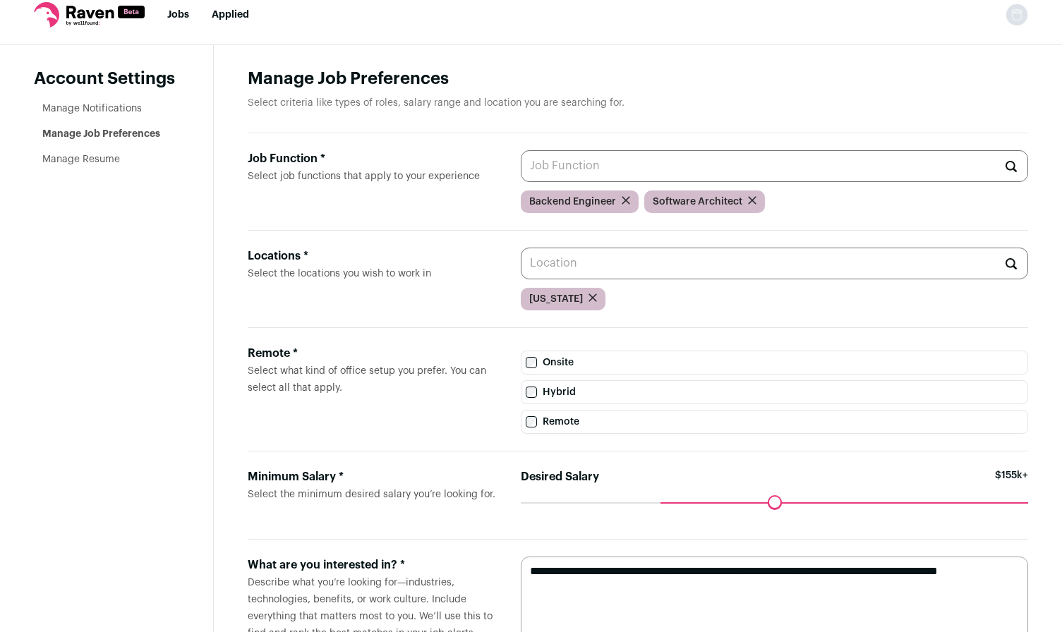
click at [667, 169] on input "Job Function * Select job functions that apply to your experience" at bounding box center [774, 166] width 507 height 32
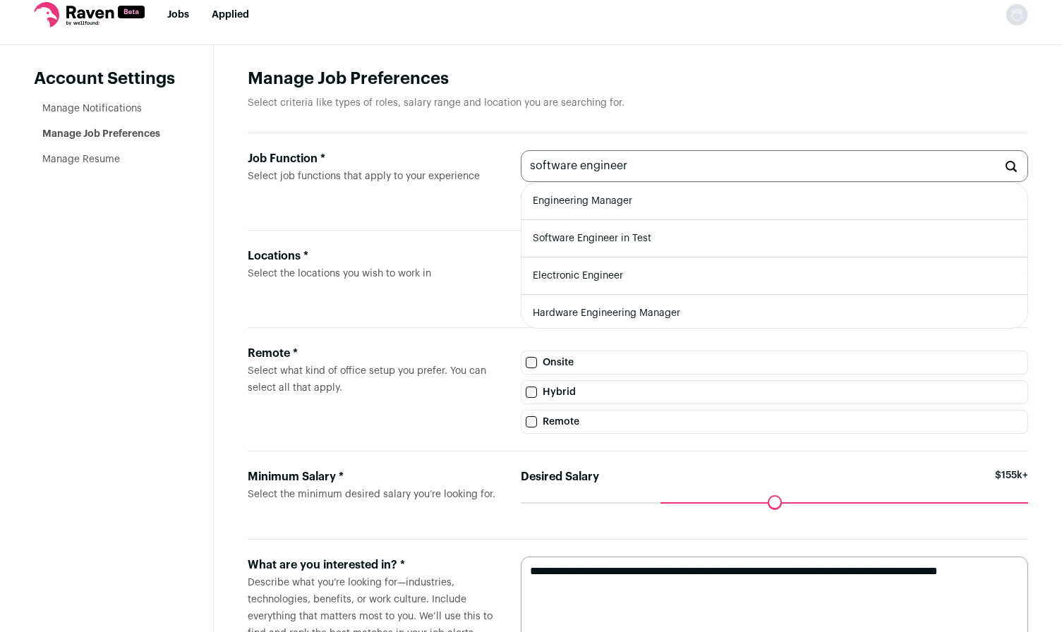
click at [691, 239] on li "Software Engineer in Test" at bounding box center [775, 238] width 506 height 37
type input "Software Engineer in Test"
